Goal: Task Accomplishment & Management: Use online tool/utility

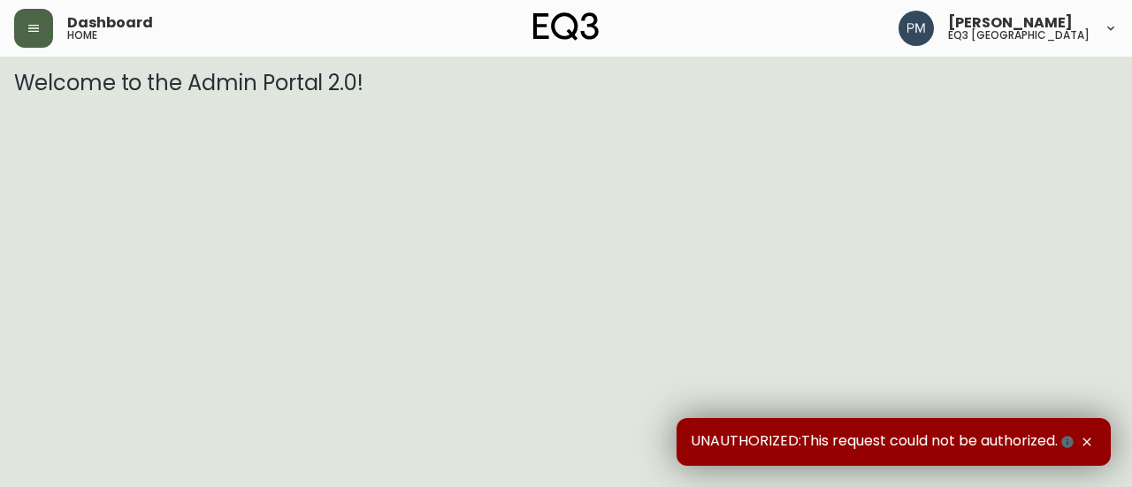
click at [18, 38] on button "button" at bounding box center [33, 28] width 39 height 39
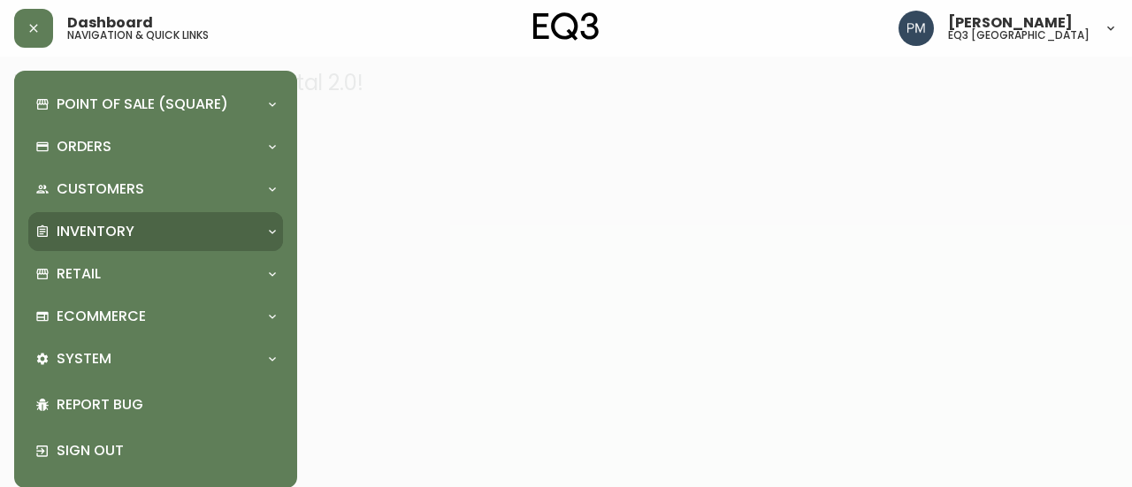
click at [126, 223] on p "Inventory" at bounding box center [96, 231] width 78 height 19
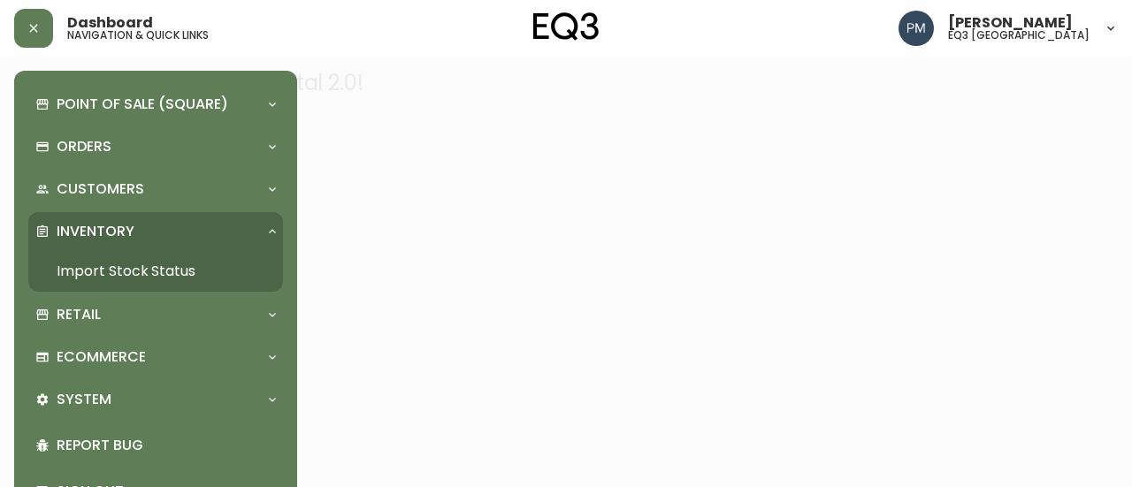
click at [124, 263] on link "Import Stock Status" at bounding box center [155, 271] width 255 height 41
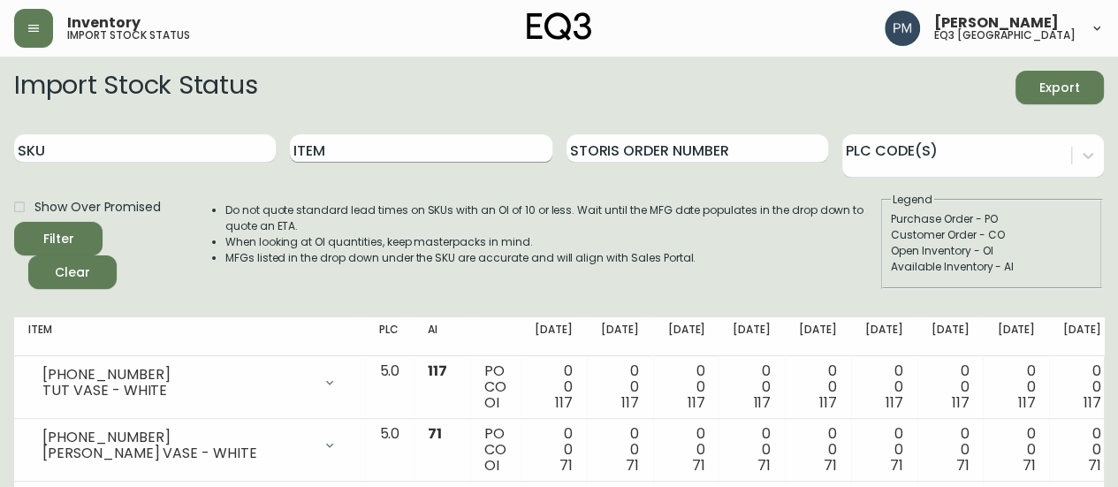
click at [453, 155] on input "Item" at bounding box center [421, 148] width 262 height 28
type input "SEeker"
click at [14, 222] on button "Filter" at bounding box center [58, 239] width 88 height 34
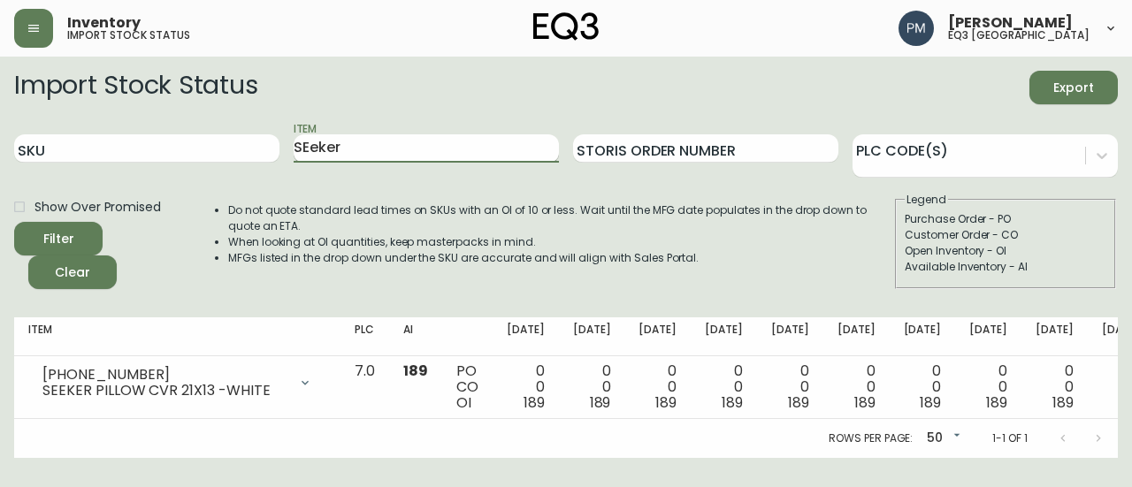
click at [310, 135] on input "SEeker" at bounding box center [426, 148] width 265 height 28
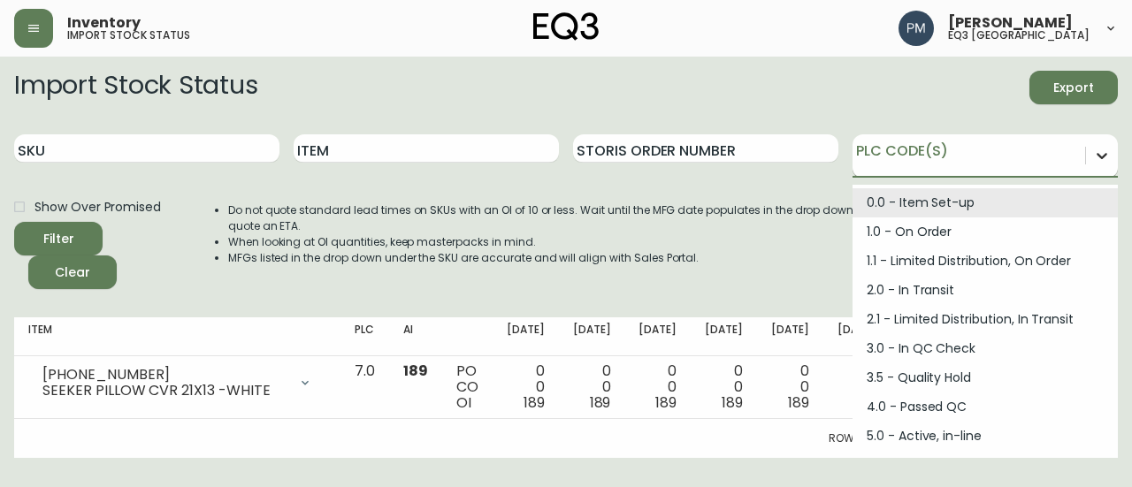
click at [1113, 147] on div at bounding box center [1102, 156] width 32 height 32
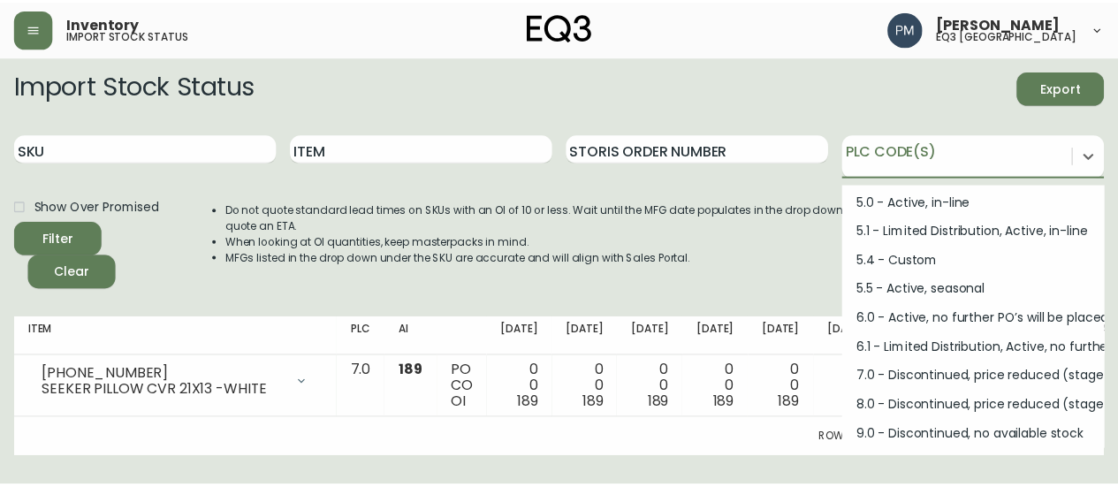
scroll to position [237, 0]
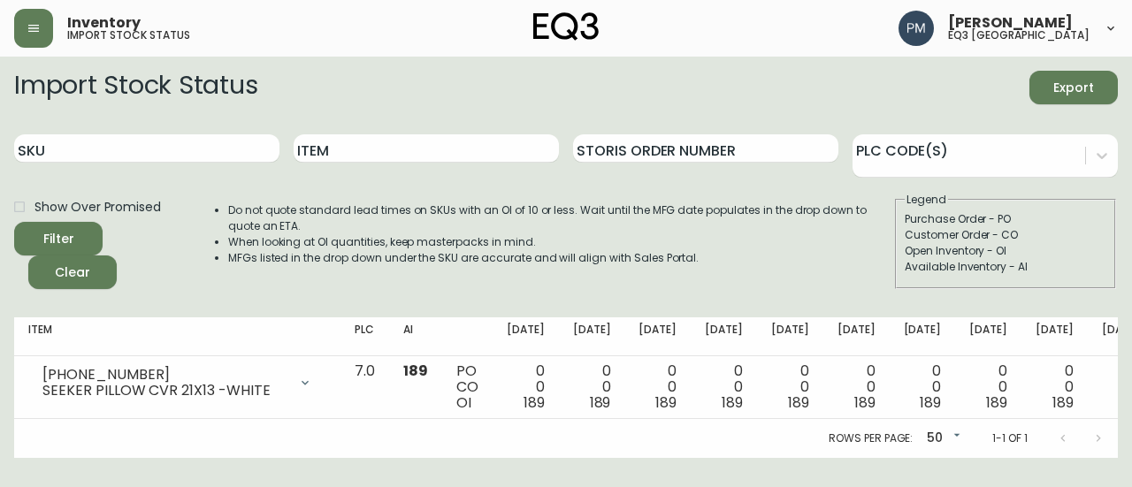
click at [630, 213] on li "Do not quote standard lead times on SKUs with an OI of 10 or less. Wait until t…" at bounding box center [560, 218] width 665 height 32
click at [309, 151] on input "Item" at bounding box center [426, 148] width 265 height 28
click at [14, 222] on button "Filter" at bounding box center [58, 239] width 88 height 34
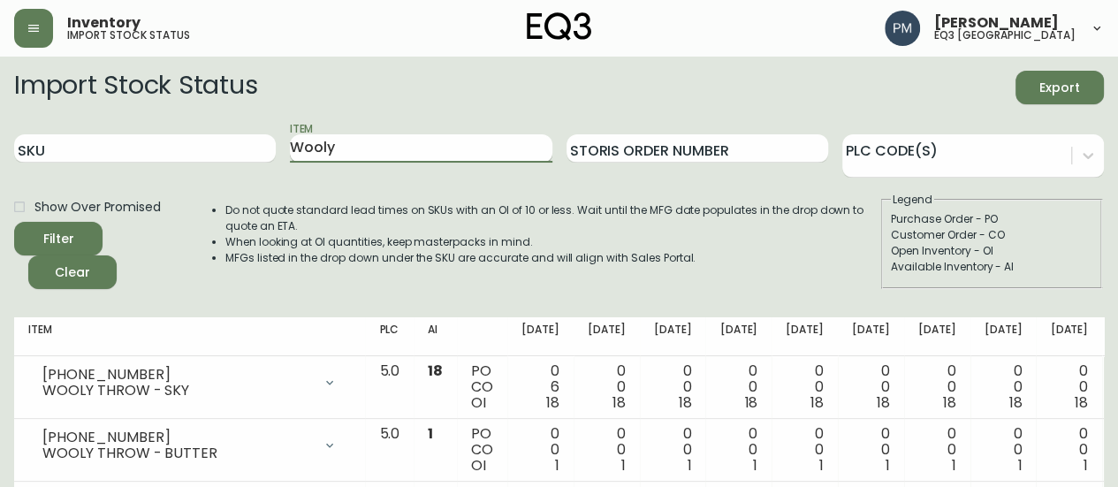
scroll to position [0, 0]
click at [334, 155] on input "Wooly" at bounding box center [421, 148] width 262 height 28
type input "Throw"
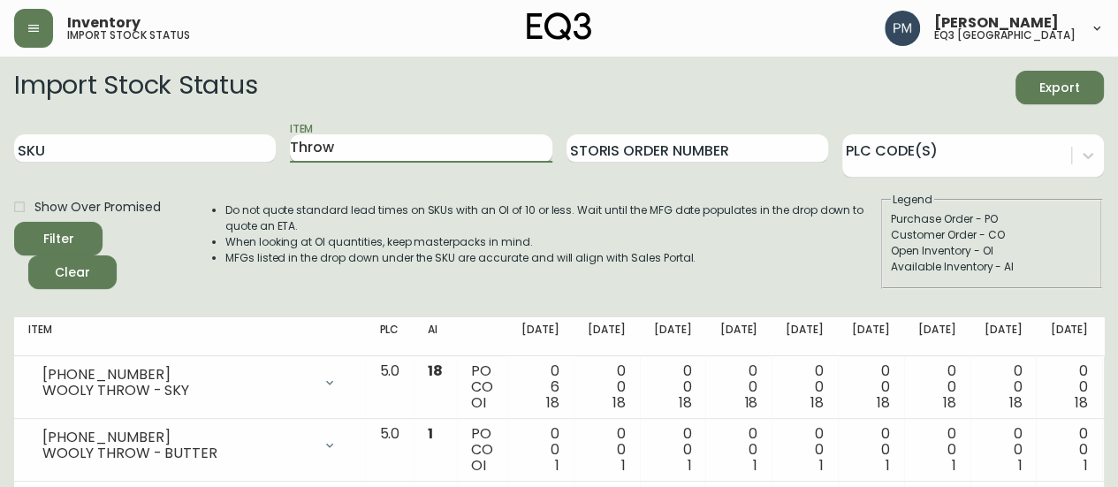
click at [14, 222] on button "Filter" at bounding box center [58, 239] width 88 height 34
